Goal: Task Accomplishment & Management: Complete application form

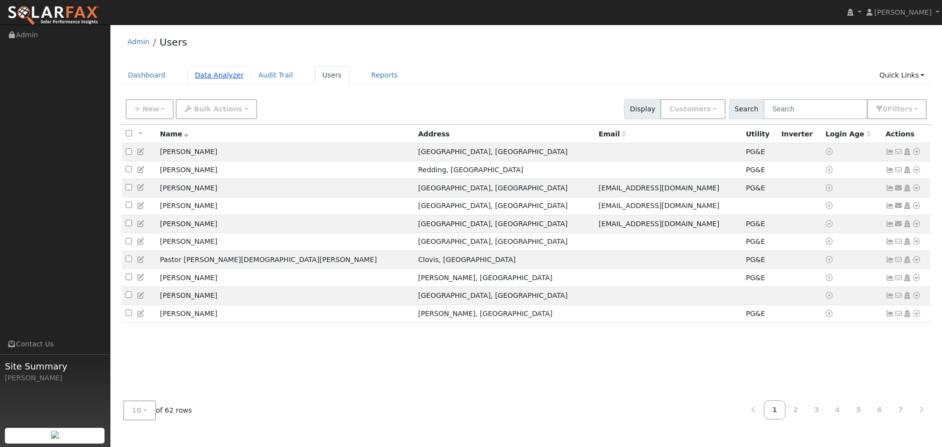
click at [213, 76] on link "Data Analyzer" at bounding box center [219, 75] width 64 height 18
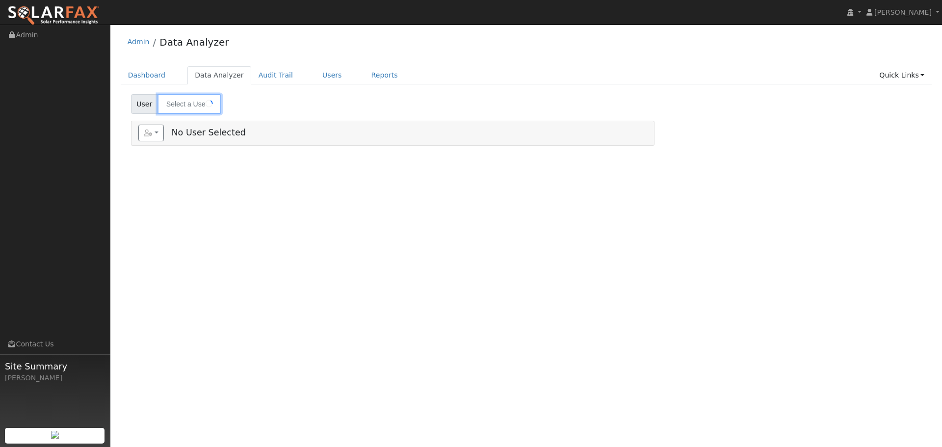
type input "[PERSON_NAME]"
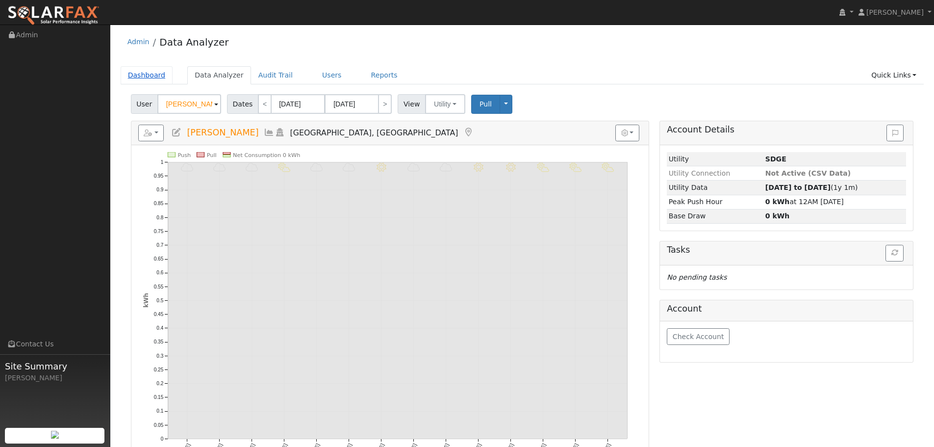
click at [154, 76] on link "Dashboard" at bounding box center [147, 75] width 52 height 18
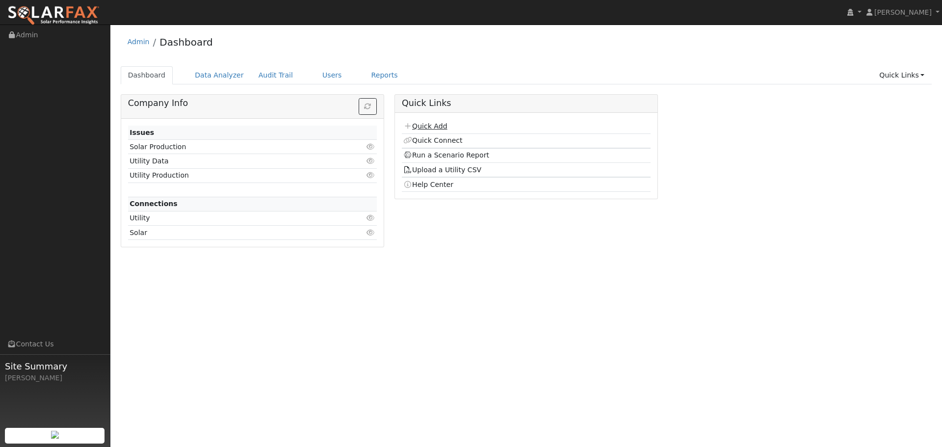
click at [426, 126] on link "Quick Add" at bounding box center [425, 126] width 44 height 8
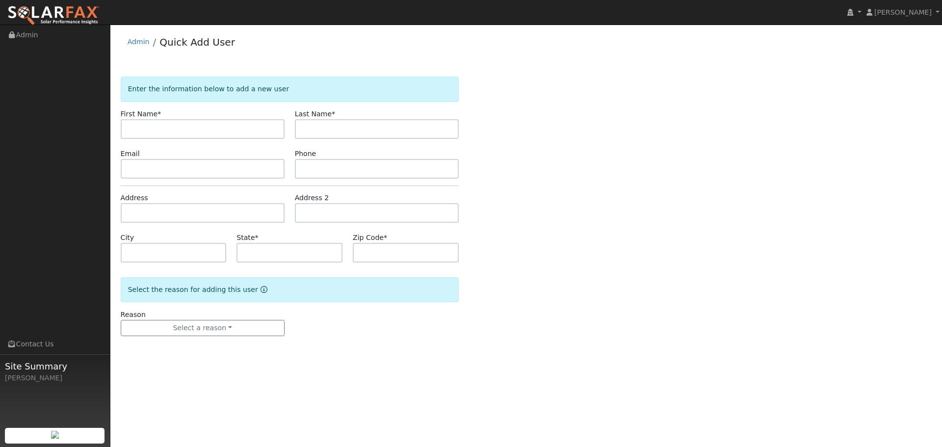
click at [166, 130] on input "text" at bounding box center [203, 129] width 164 height 20
type input "[PERSON_NAME]"
type input "[GEOGRAPHIC_DATA]"
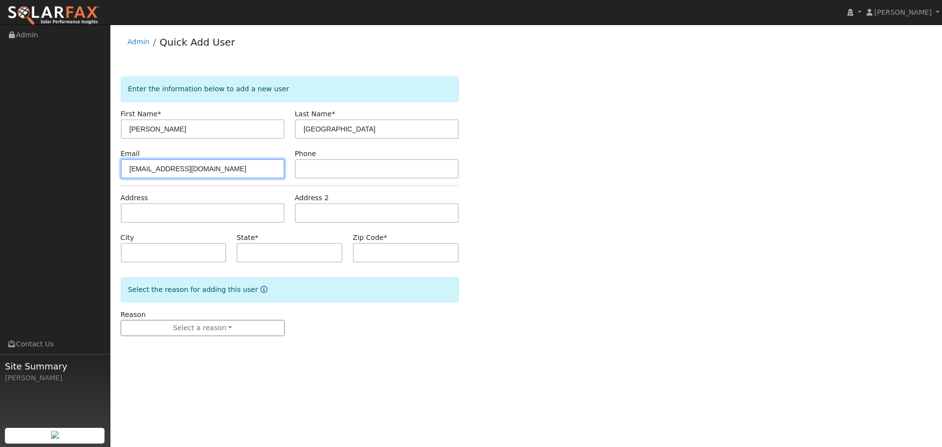
type input "[EMAIL_ADDRESS][DOMAIN_NAME]"
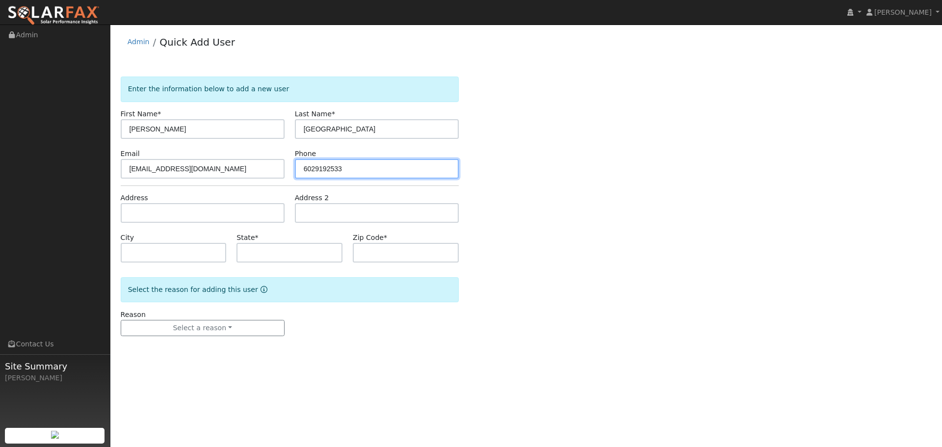
type input "6029192533"
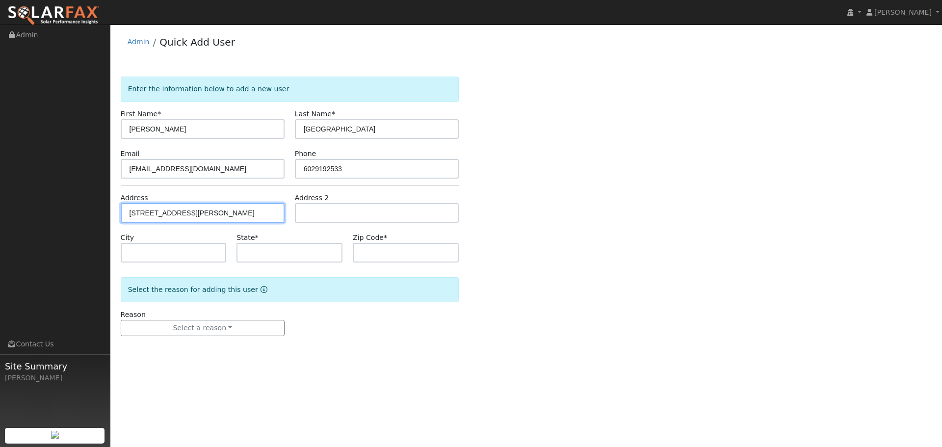
type input "3316 Eaton Village Drive"
type input "Chico"
type input "CA"
type input "95973"
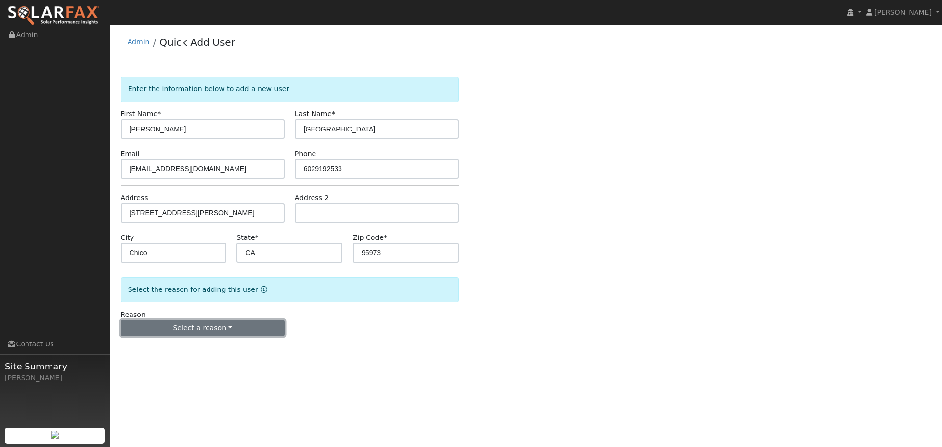
click at [203, 332] on button "Select a reason" at bounding box center [203, 328] width 164 height 17
click at [166, 363] on link "New customer adding solar" at bounding box center [175, 362] width 108 height 14
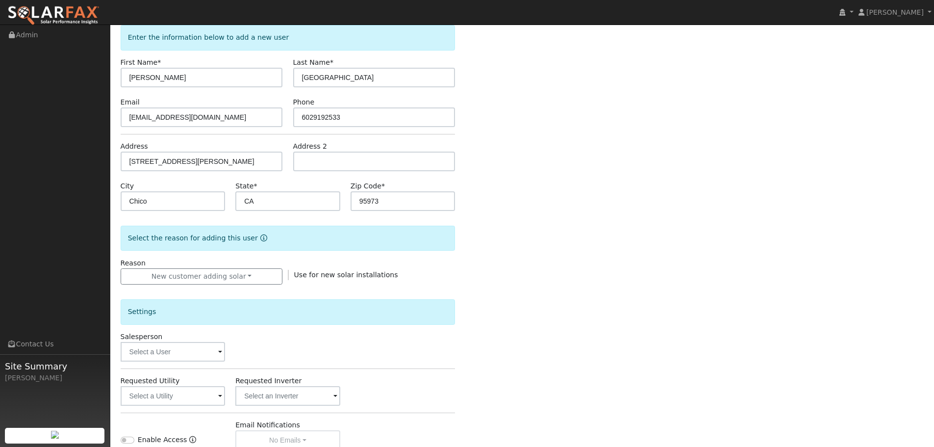
scroll to position [147, 0]
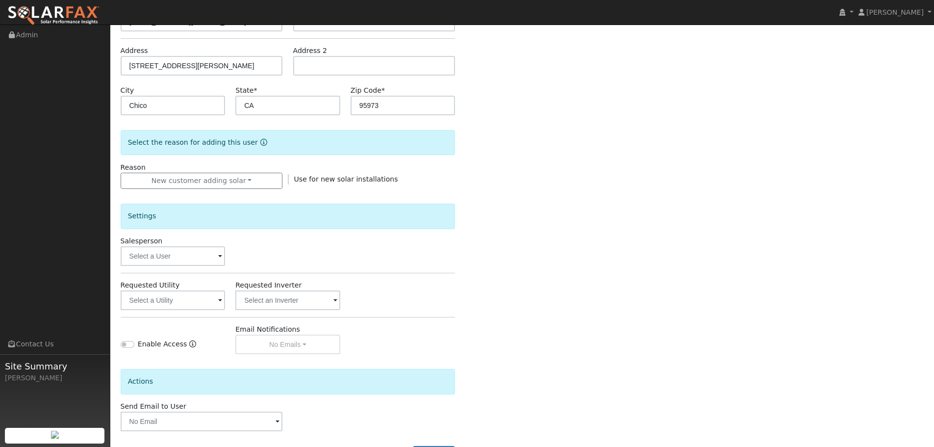
click at [220, 258] on span at bounding box center [220, 256] width 4 height 11
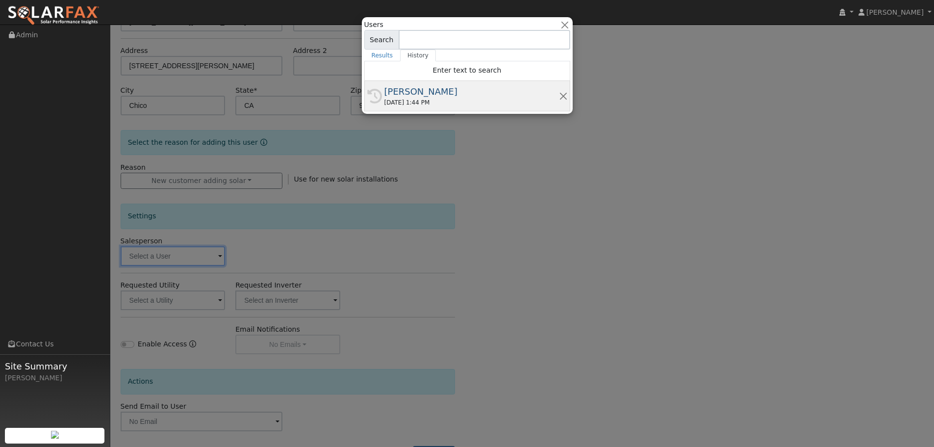
click at [431, 98] on div "07/08/2025 1:44 PM" at bounding box center [472, 102] width 175 height 9
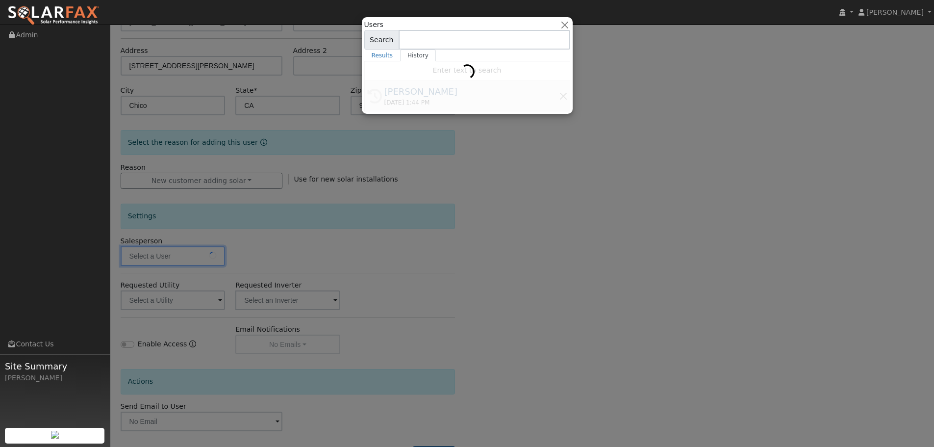
type input "[PERSON_NAME]"
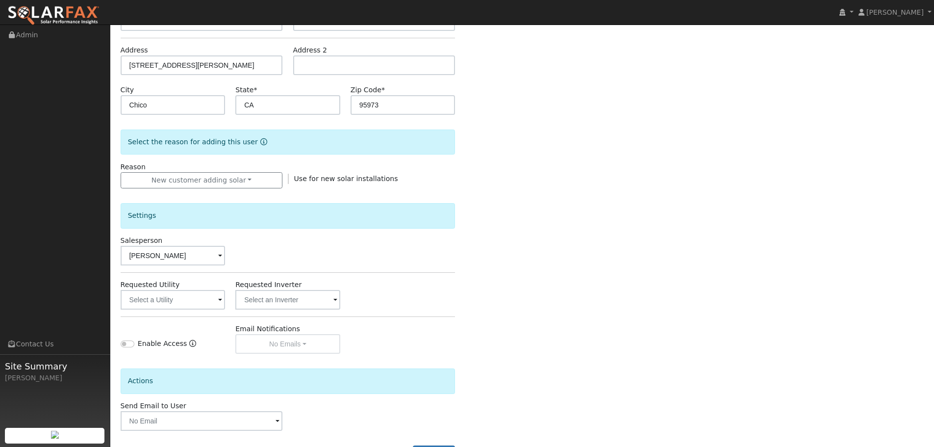
scroll to position [187, 0]
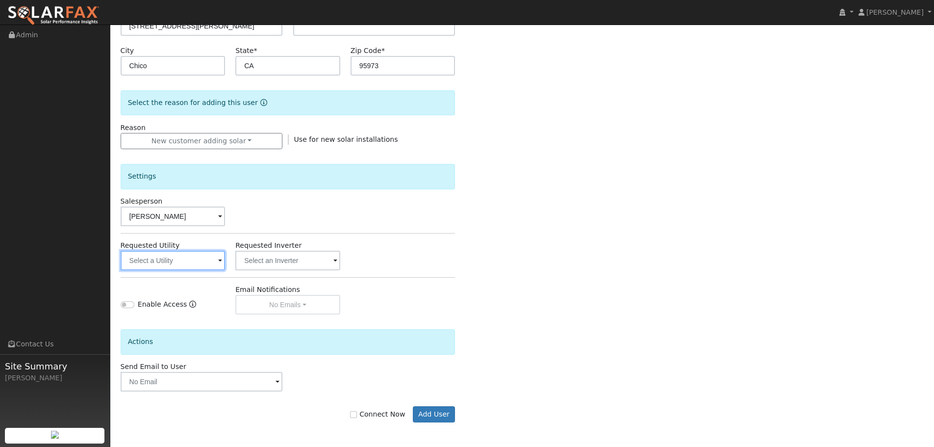
click at [200, 259] on input "text" at bounding box center [173, 261] width 105 height 20
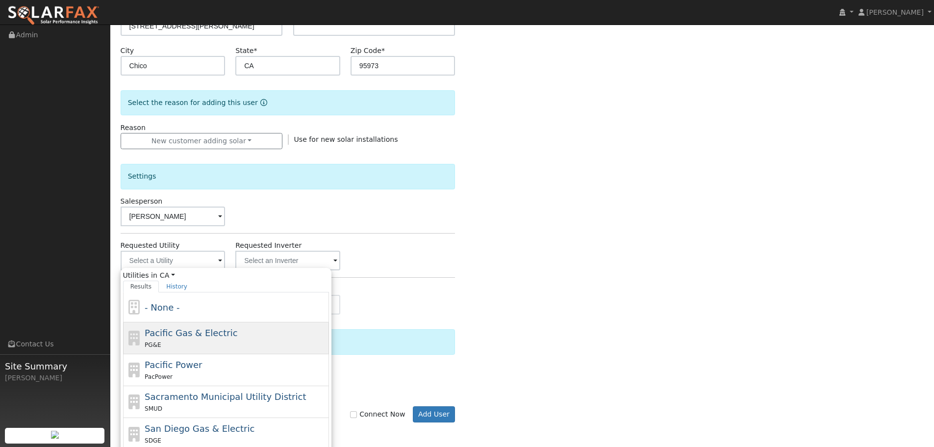
click at [158, 345] on span "PG&E" at bounding box center [153, 344] width 16 height 7
type input "Pacific Gas & Electric"
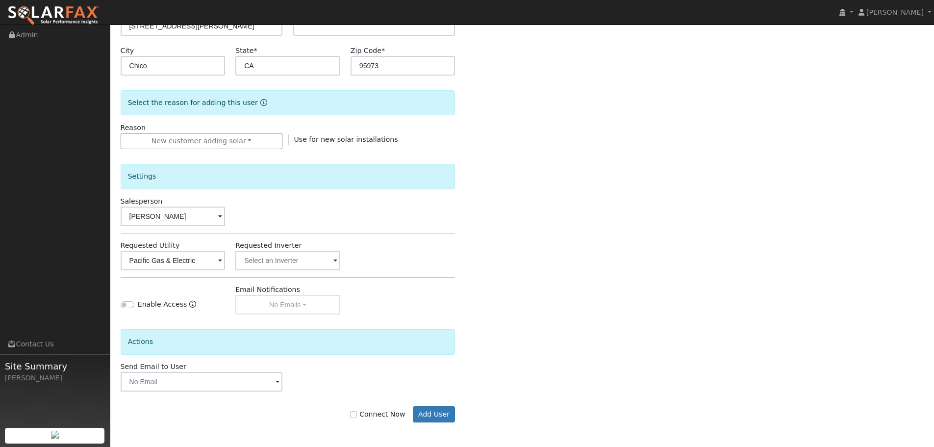
click at [347, 414] on div "Connect Now Add User" at bounding box center [287, 414] width 345 height 17
click at [357, 415] on input "Connect Now" at bounding box center [353, 414] width 7 height 7
checkbox input "true"
click at [278, 379] on span at bounding box center [278, 382] width 4 height 11
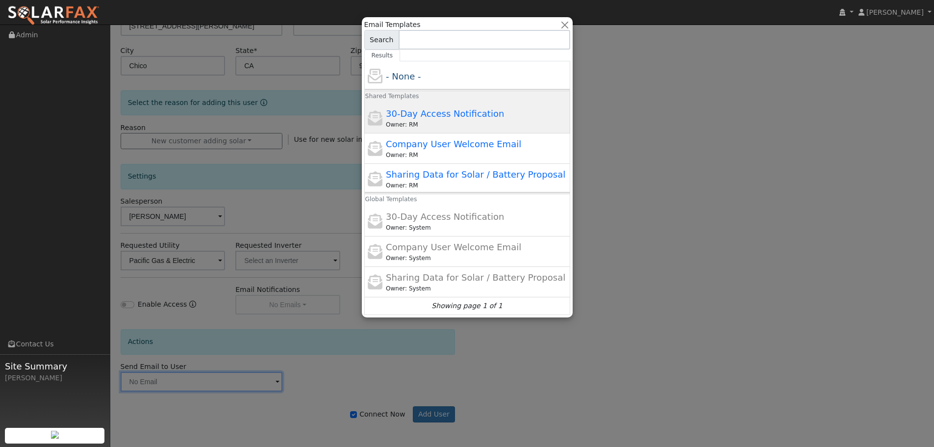
click at [436, 123] on div "Owner: RM" at bounding box center [477, 124] width 182 height 9
type input "30-Day Access Notification"
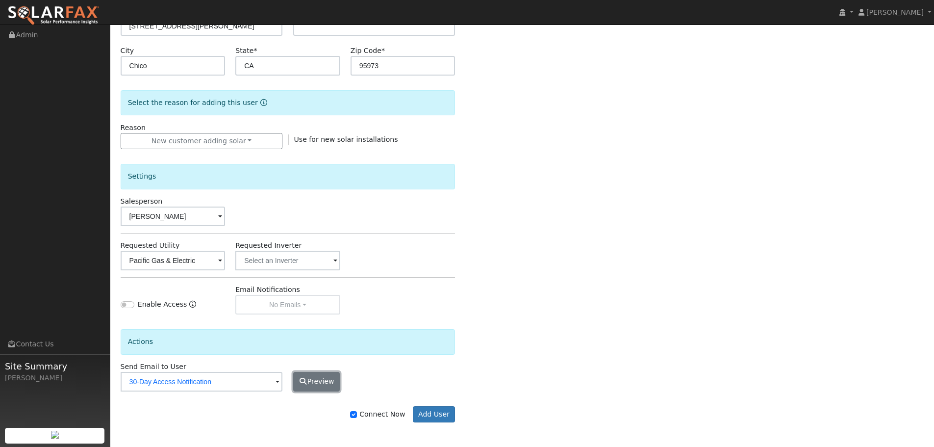
click at [330, 388] on button "Preview" at bounding box center [316, 382] width 47 height 20
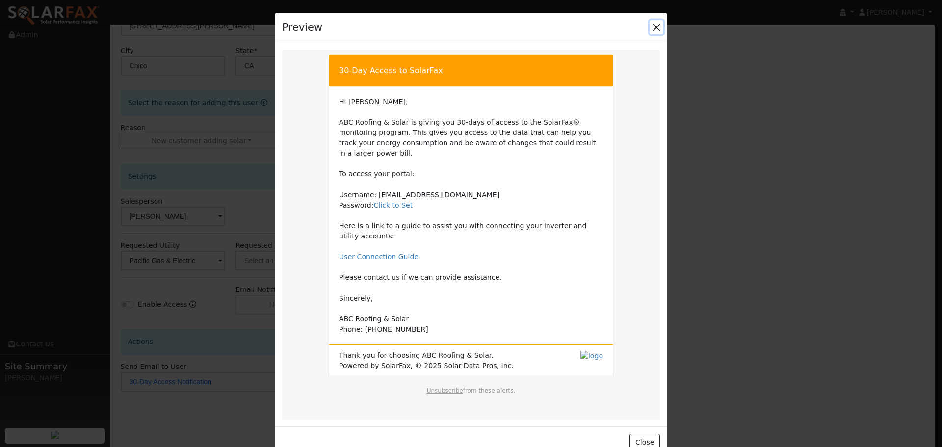
click at [656, 26] on button "Close" at bounding box center [656, 27] width 14 height 14
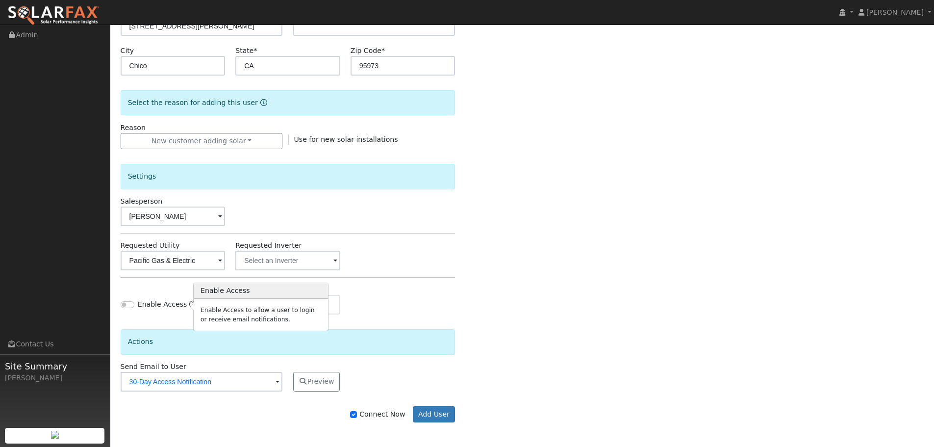
click at [189, 306] on icon "Enable Access" at bounding box center [192, 304] width 7 height 7
click at [370, 313] on div "Enable Access Email Notifications No Emails No Emails Weekly Emails Monthly Ema…" at bounding box center [287, 300] width 345 height 30
click at [308, 306] on div "Email Notifications No Emails No Emails Weekly Emails Monthly Emails" at bounding box center [288, 300] width 115 height 30
click at [364, 324] on div "Actions" at bounding box center [287, 337] width 345 height 47
click at [435, 411] on button "Add User" at bounding box center [434, 414] width 43 height 17
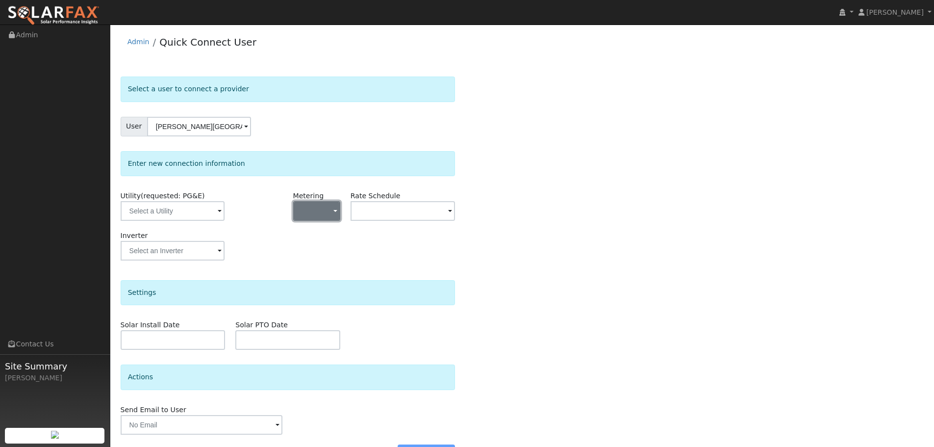
click at [336, 212] on span "button" at bounding box center [336, 212] width 4 height 10
click at [278, 225] on div at bounding box center [259, 211] width 57 height 40
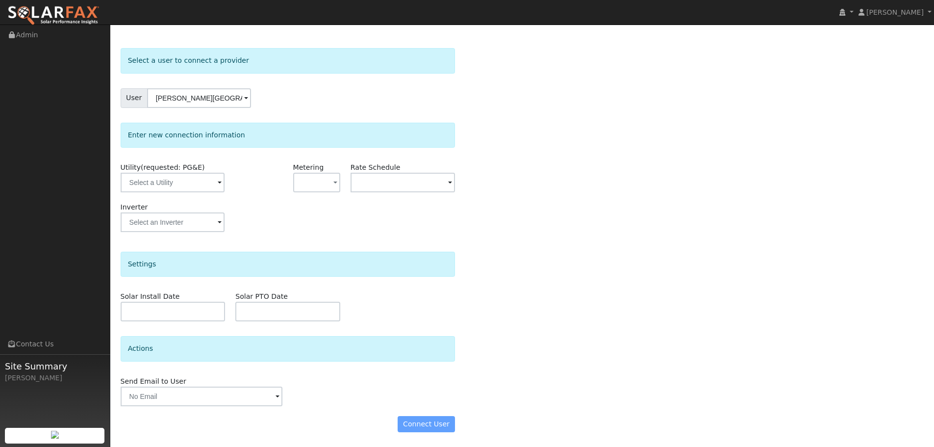
click at [249, 181] on div at bounding box center [259, 182] width 57 height 40
click at [208, 183] on input "text" at bounding box center [173, 183] width 104 height 20
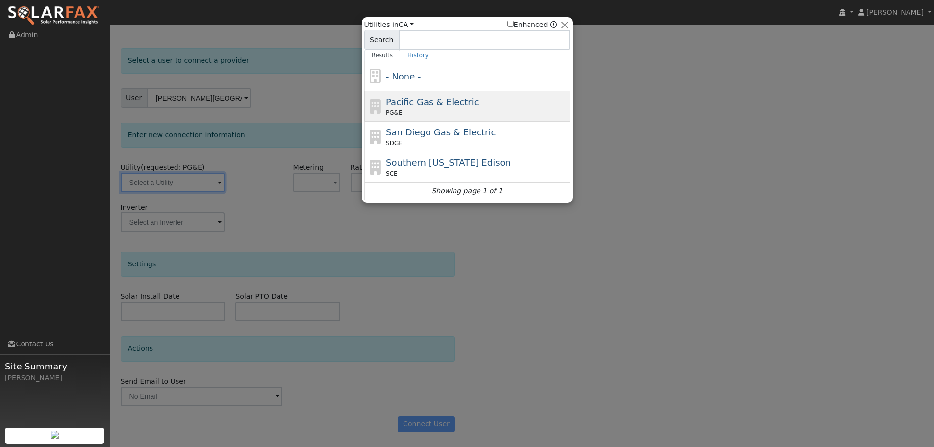
click at [450, 110] on div "PG&E" at bounding box center [477, 112] width 182 height 9
type input "PG&E"
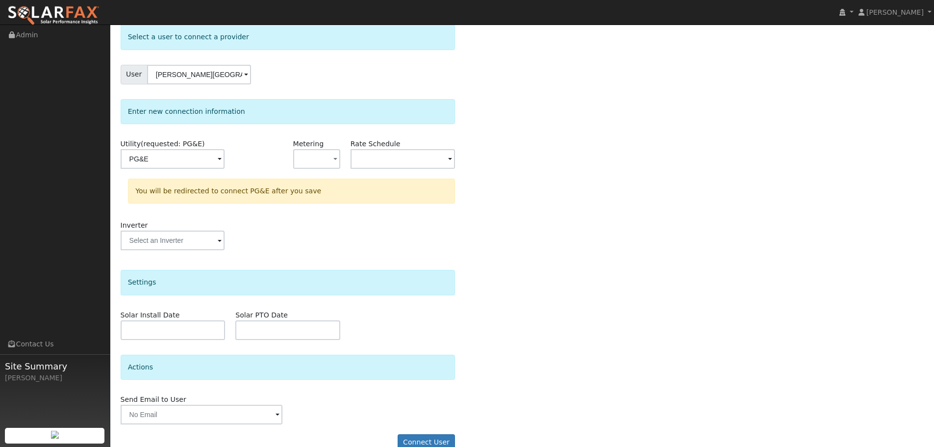
scroll to position [71, 0]
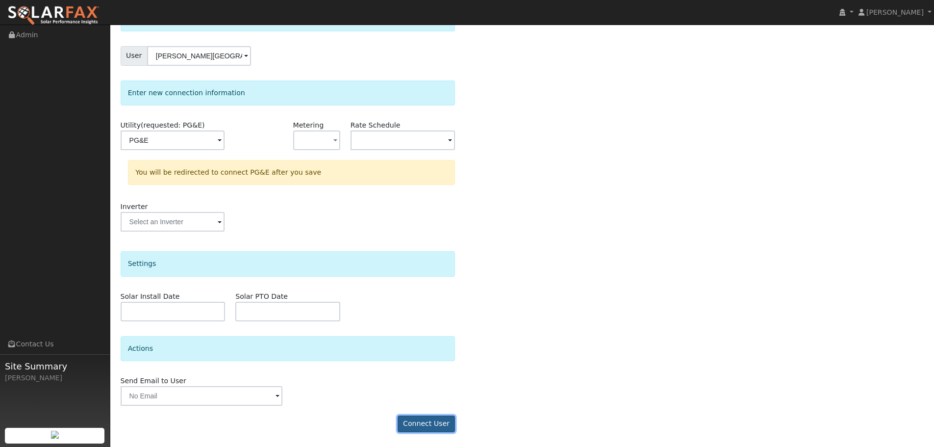
click at [433, 422] on button "Connect User" at bounding box center [427, 423] width 58 height 17
